Goal: Navigation & Orientation: Find specific page/section

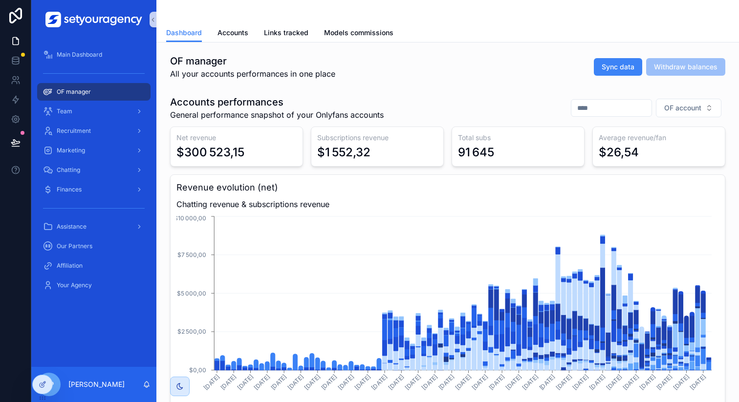
scroll to position [259, 0]
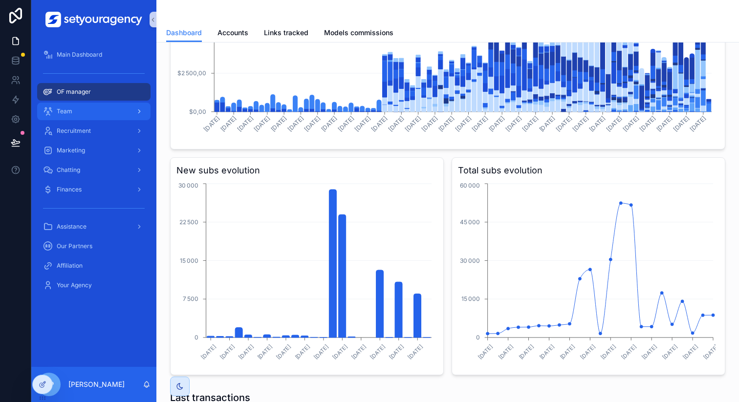
click at [115, 109] on div "Team" at bounding box center [94, 112] width 102 height 16
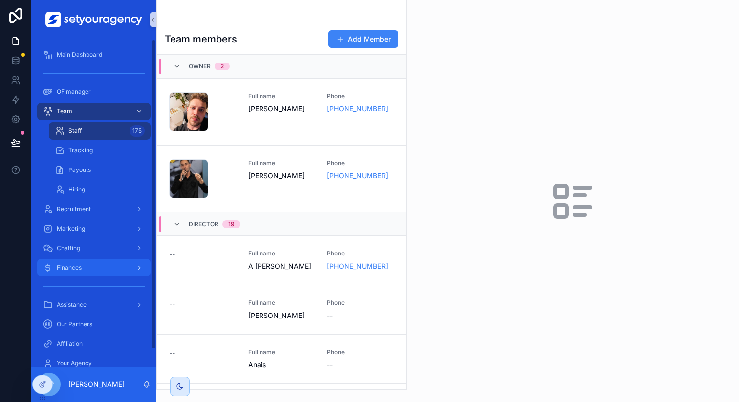
click at [92, 266] on div "Finances" at bounding box center [94, 268] width 102 height 16
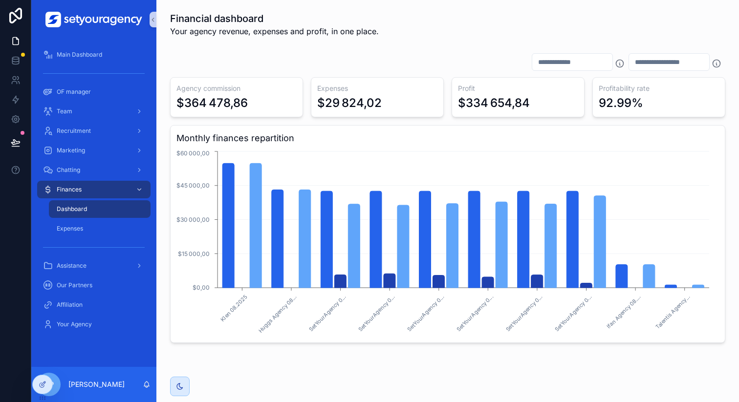
click at [567, 63] on input "scrollable content" at bounding box center [572, 62] width 80 height 14
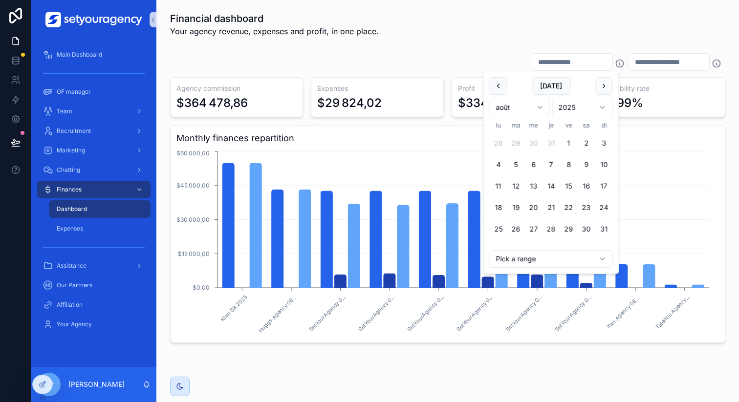
click at [570, 145] on button "1" at bounding box center [569, 143] width 18 height 18
type input "**********"
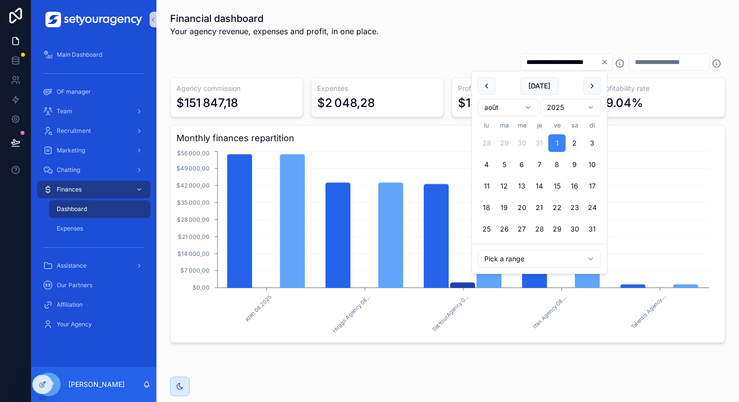
click at [601, 63] on icon "Clear" at bounding box center [605, 62] width 8 height 8
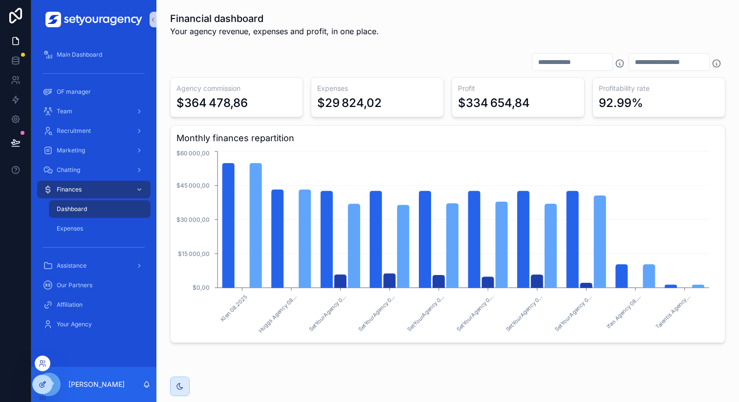
click at [44, 384] on icon at bounding box center [44, 384] width 4 height 4
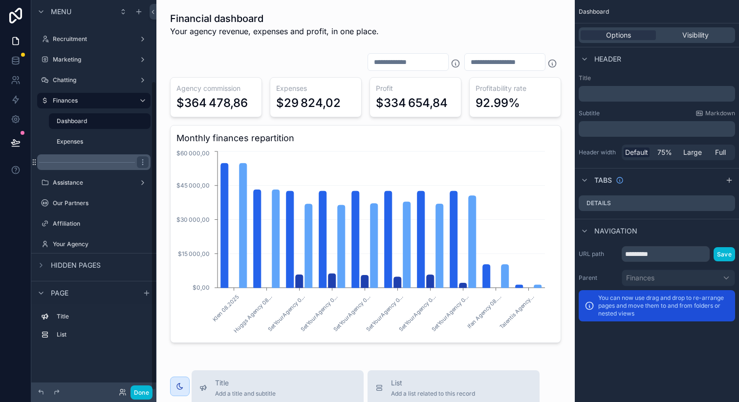
scroll to position [102, 0]
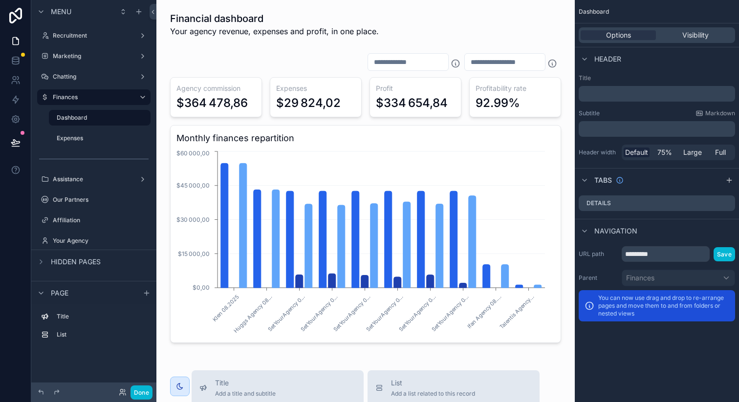
click at [84, 261] on span "Hidden pages" at bounding box center [76, 262] width 50 height 10
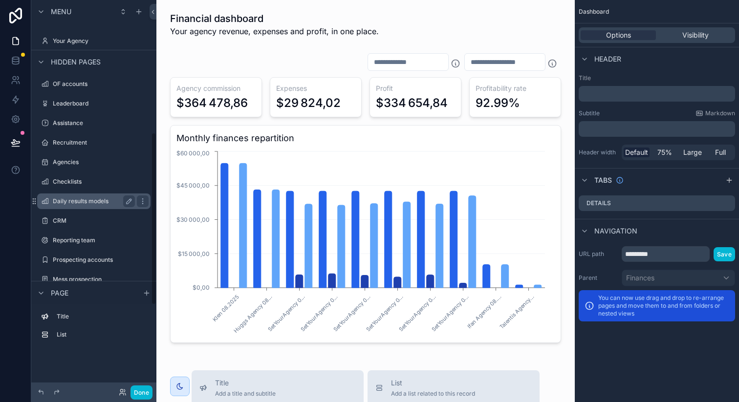
scroll to position [295, 0]
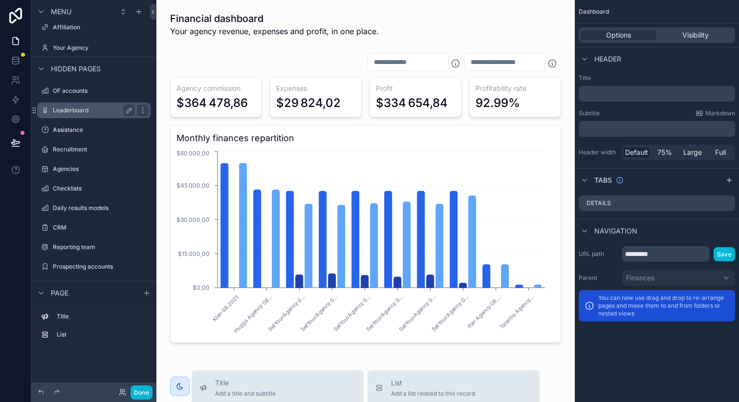
click at [94, 105] on div "Leaderboard" at bounding box center [94, 111] width 82 height 12
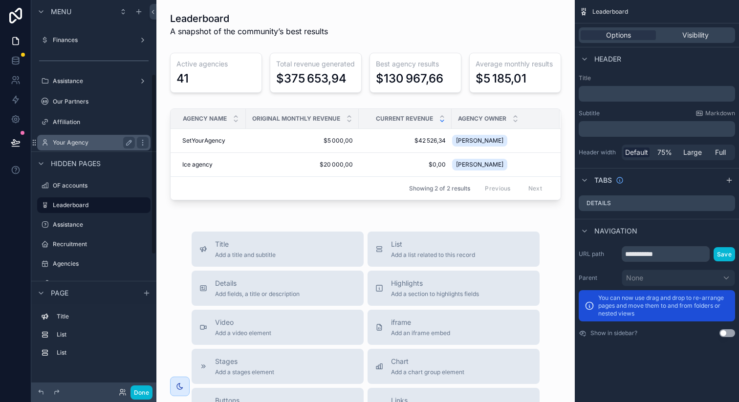
scroll to position [144, 0]
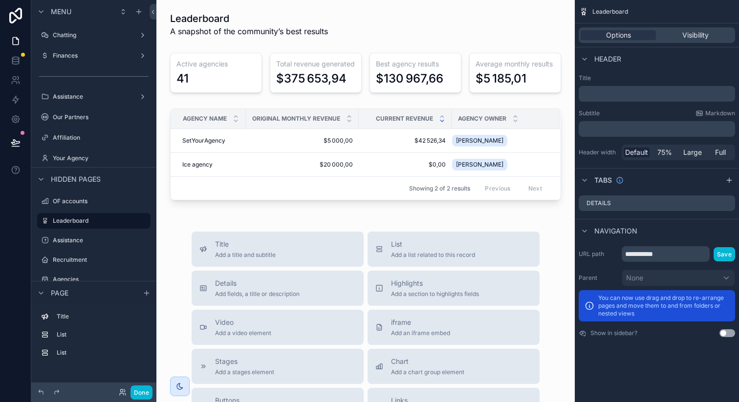
click at [726, 330] on button "Use setting" at bounding box center [728, 333] width 16 height 8
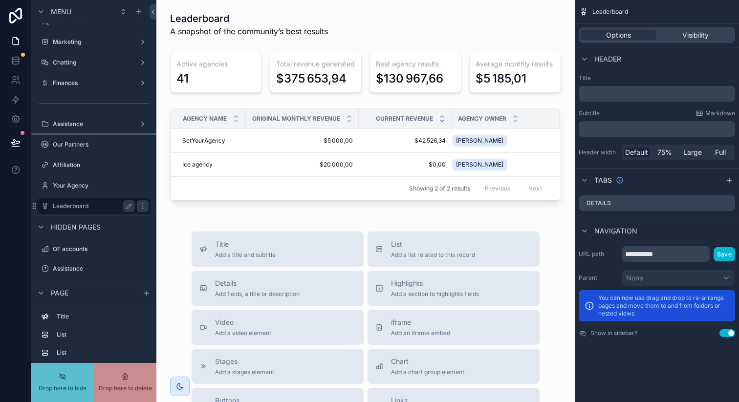
scroll to position [55, 0]
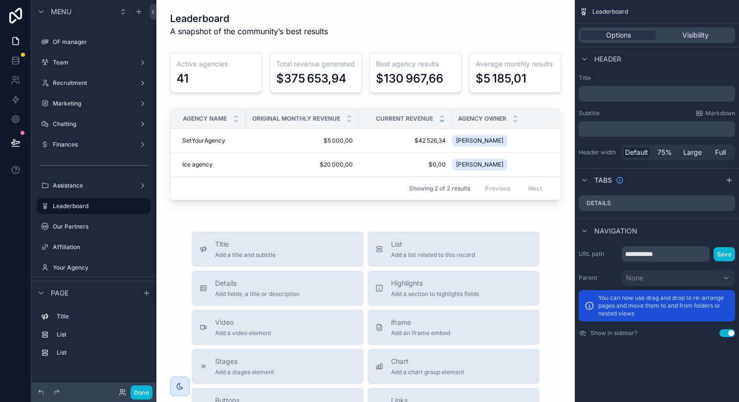
drag, startPoint x: 92, startPoint y: 203, endPoint x: 285, endPoint y: 0, distance: 280.1
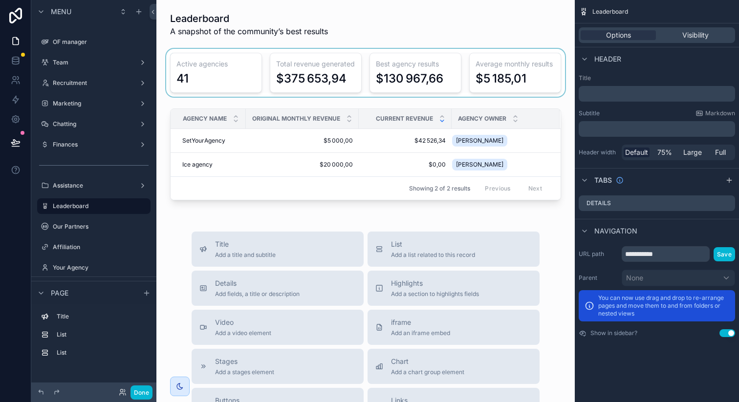
click at [410, 87] on div "scrollable content" at bounding box center [365, 73] width 403 height 48
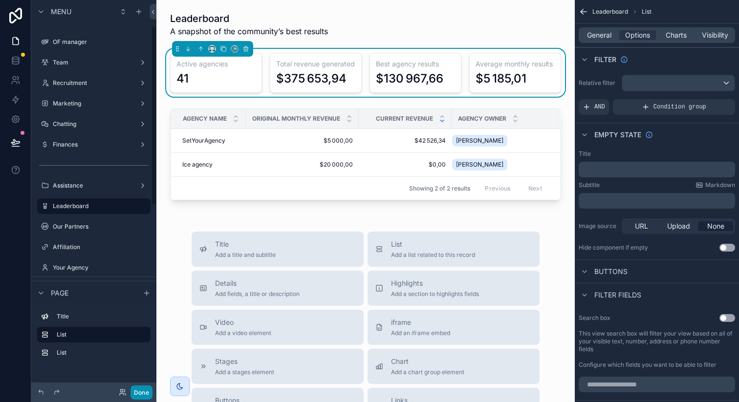
click at [147, 394] on button "Done" at bounding box center [142, 393] width 22 height 14
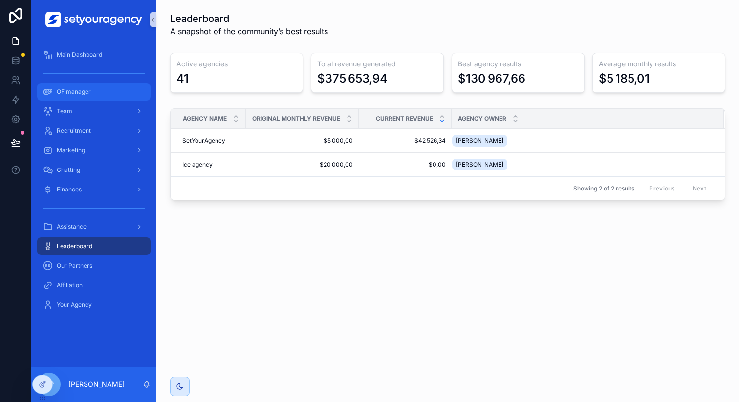
click at [95, 93] on div "OF manager" at bounding box center [94, 92] width 102 height 16
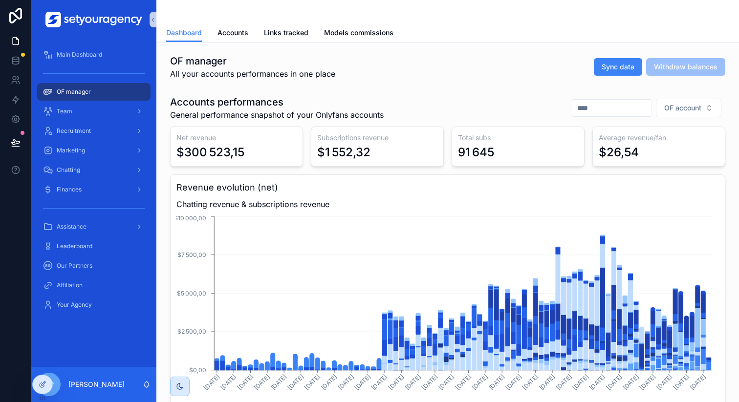
scroll to position [31, 0]
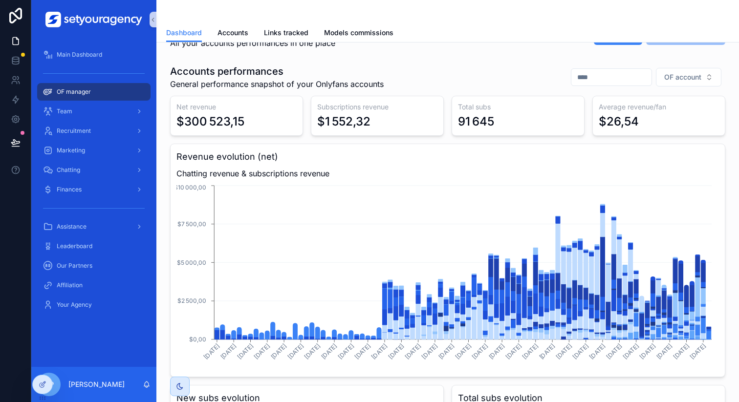
click at [213, 126] on div "$300 523,15" at bounding box center [210, 122] width 68 height 16
click at [228, 125] on div "$300 523,15" at bounding box center [210, 122] width 68 height 16
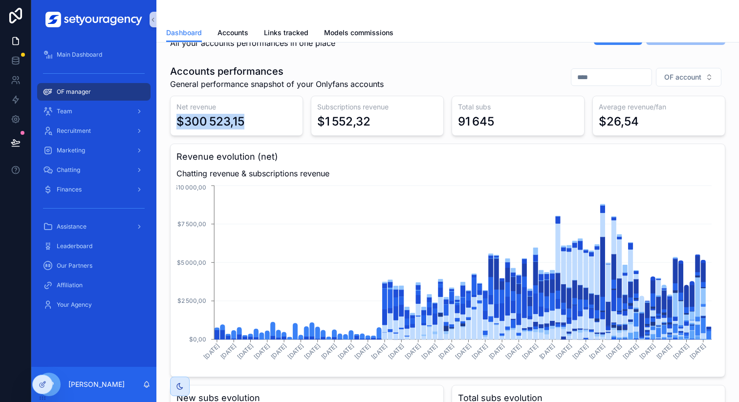
drag, startPoint x: 173, startPoint y: 123, endPoint x: 254, endPoint y: 123, distance: 81.1
click at [254, 123] on div "Net revenue $300 523,15" at bounding box center [236, 116] width 133 height 40
click at [254, 123] on div "$300 523,15" at bounding box center [236, 122] width 120 height 16
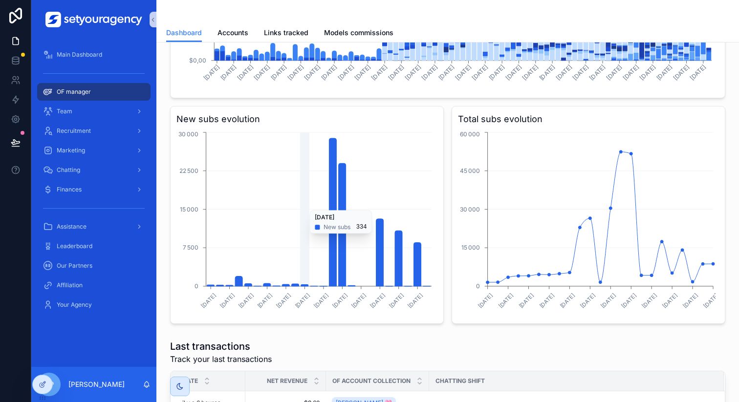
scroll to position [356, 0]
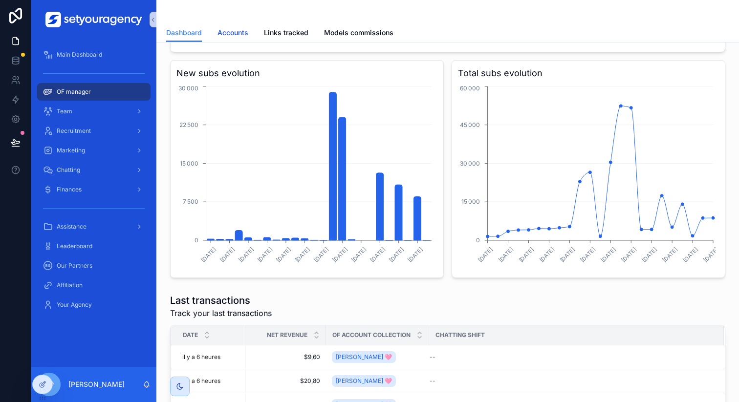
click at [226, 32] on span "Accounts" at bounding box center [233, 33] width 31 height 10
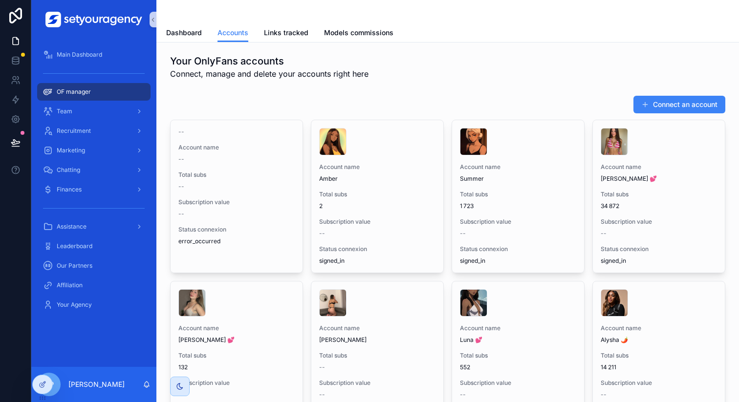
click at [207, 13] on div "scrollable content" at bounding box center [447, 11] width 563 height 23
